Goal: Task Accomplishment & Management: Manage account settings

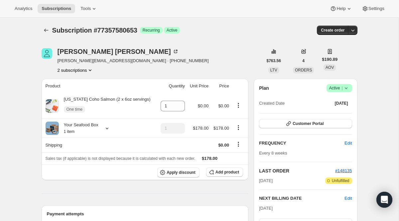
click at [51, 33] on div at bounding box center [47, 30] width 11 height 9
click at [46, 33] on icon "Subscriptions" at bounding box center [46, 30] width 7 height 7
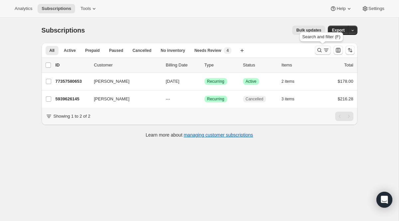
click at [323, 49] on icon "Search and filter results" at bounding box center [326, 50] width 7 height 7
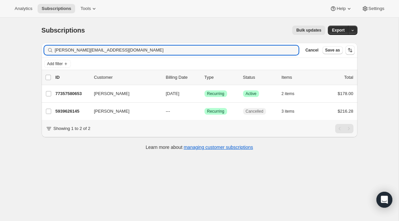
drag, startPoint x: 142, startPoint y: 52, endPoint x: 8, endPoint y: 44, distance: 134.3
click at [8, 44] on div "Subscriptions. This page is ready Subscriptions Bulk updates More actions Bulk …" at bounding box center [199, 128] width 399 height 221
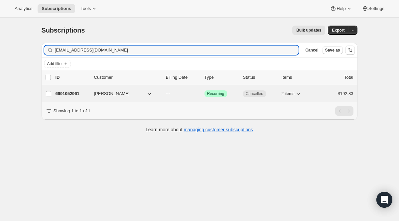
type input "[EMAIL_ADDRESS][DOMAIN_NAME]"
click at [211, 95] on span "Recurring" at bounding box center [215, 93] width 17 height 5
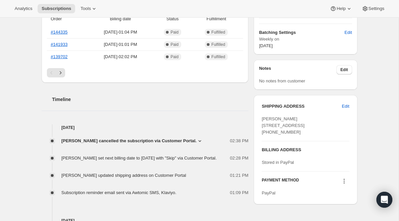
scroll to position [193, 0]
